Goal: Check status: Check status

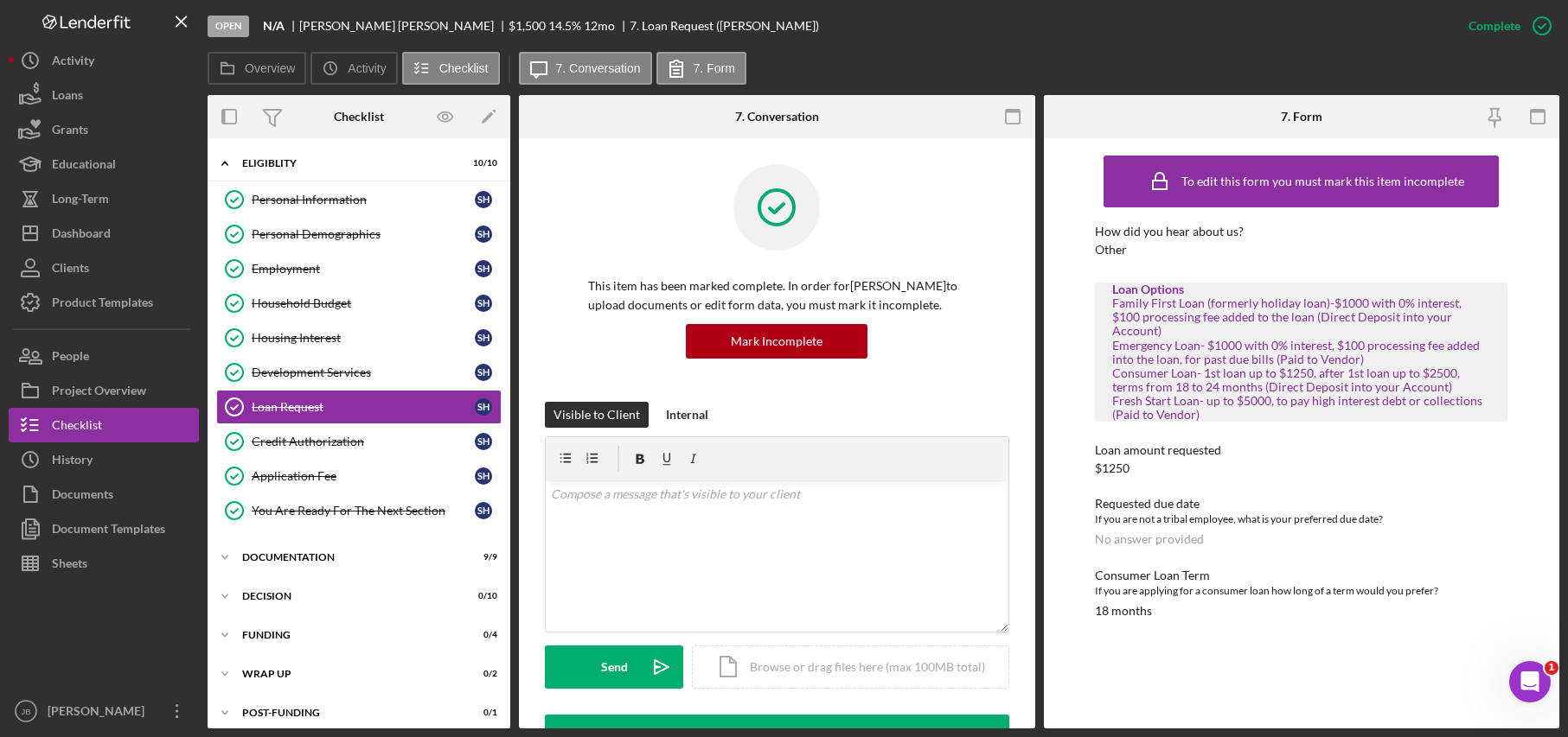
click at [9, 7] on div "Logo-Reversed Created with Sketch. Icon/Menu Close" at bounding box center [103, 21] width 190 height 43
